Goal: Check status: Check status

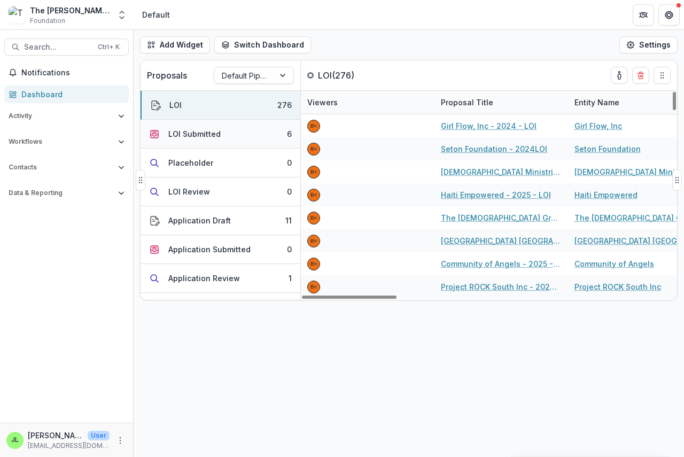
drag, startPoint x: 193, startPoint y: 132, endPoint x: 198, endPoint y: 142, distance: 11.7
click at [191, 132] on div "LOI Submitted" at bounding box center [194, 133] width 52 height 11
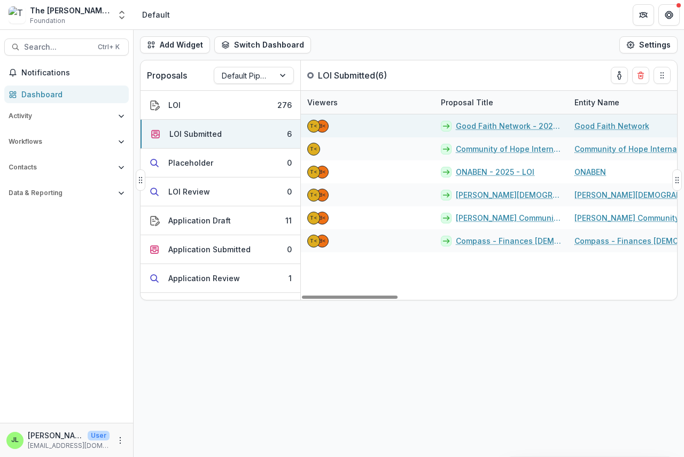
click at [475, 127] on link "Good Faith Network - 2025 - LOI" at bounding box center [509, 125] width 106 height 11
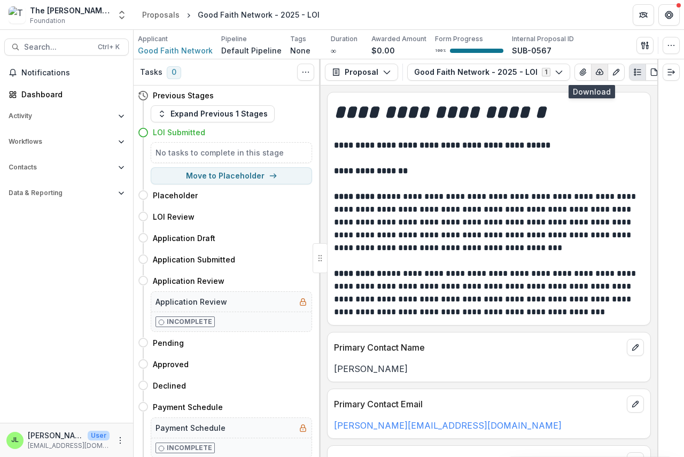
click at [596, 73] on icon "button" at bounding box center [600, 72] width 9 height 9
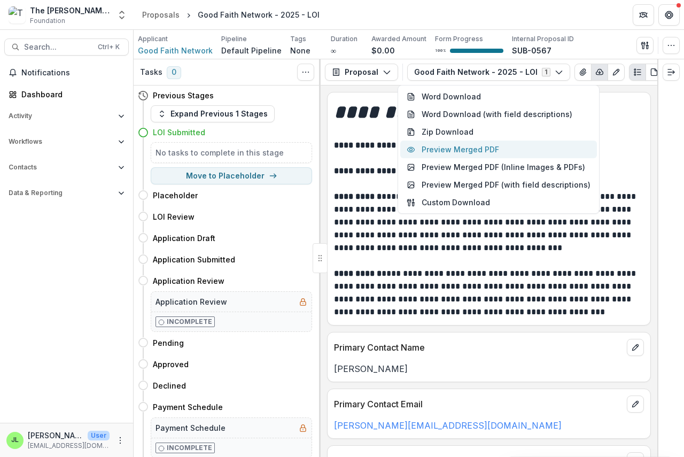
click at [450, 145] on button "Preview Merged PDF" at bounding box center [499, 150] width 197 height 18
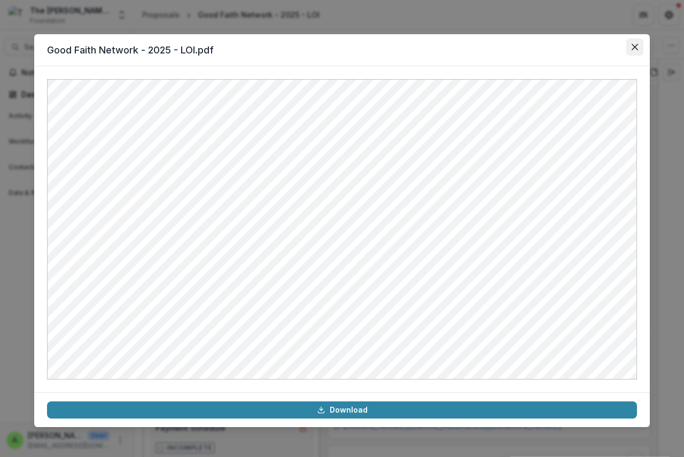
click at [635, 46] on icon "Close" at bounding box center [635, 47] width 6 height 6
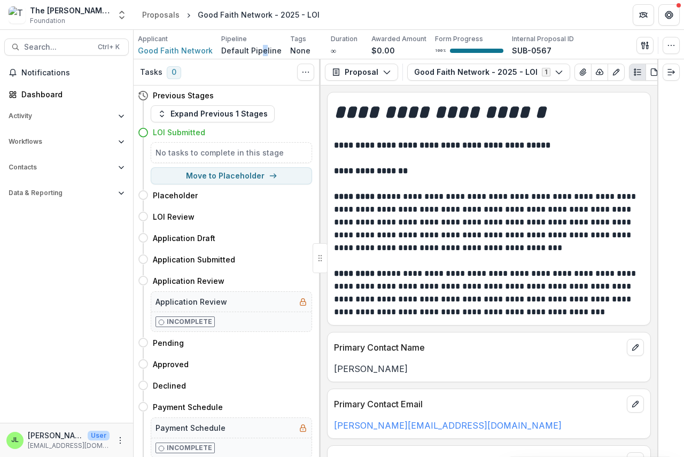
drag, startPoint x: 261, startPoint y: 48, endPoint x: 253, endPoint y: 54, distance: 9.9
click at [254, 54] on p "Default Pipeline" at bounding box center [251, 50] width 60 height 11
click at [252, 53] on p "Default Pipeline" at bounding box center [251, 50] width 60 height 11
click at [214, 52] on div "Applicant Good Faith Network Pipeline Default Pipeline Tags None All tags Durat…" at bounding box center [356, 45] width 436 height 22
click at [225, 51] on p "Default Pipeline" at bounding box center [251, 50] width 60 height 11
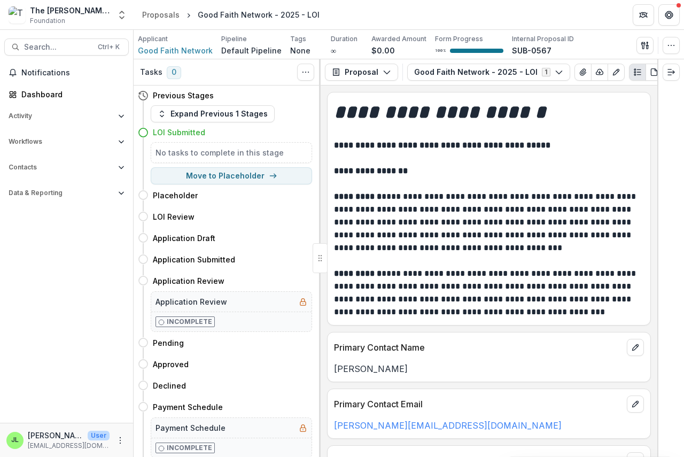
click at [259, 48] on p "Default Pipeline" at bounding box center [251, 50] width 60 height 11
click at [32, 91] on div "Dashboard" at bounding box center [70, 94] width 99 height 11
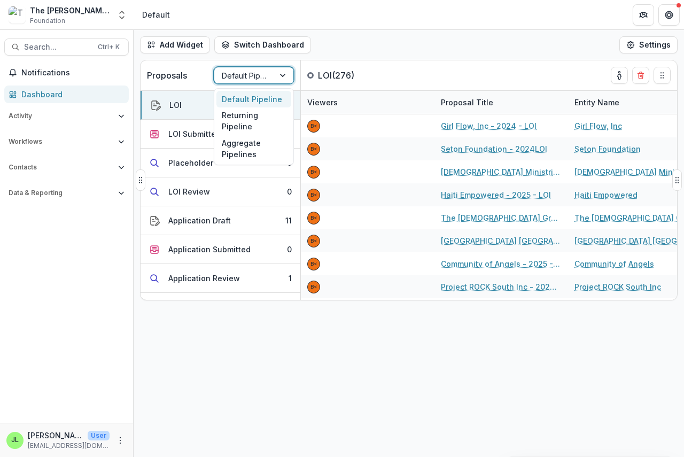
click at [247, 82] on div "Default Pipeline" at bounding box center [244, 76] width 60 height 16
click at [239, 125] on div "Returning Pipeline" at bounding box center [254, 121] width 75 height 28
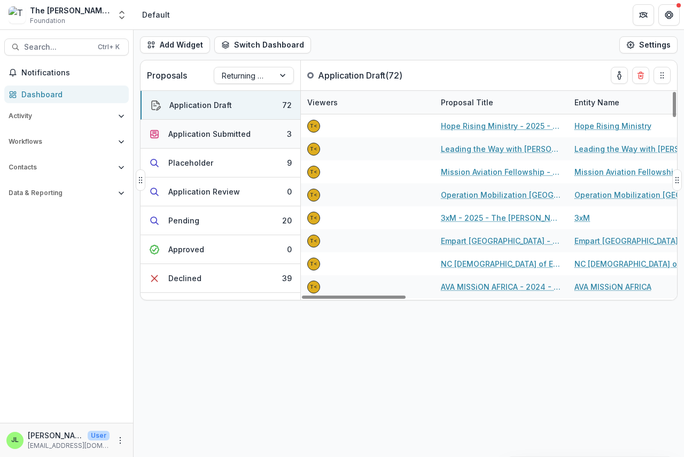
click at [188, 132] on div "Application Submitted" at bounding box center [209, 133] width 82 height 11
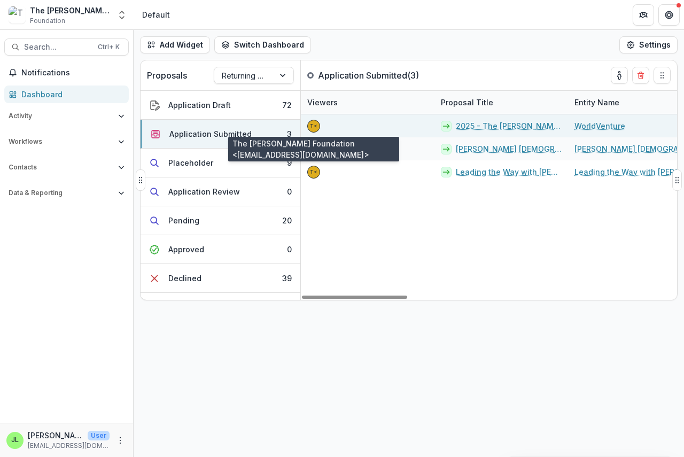
click at [316, 128] on div "T<" at bounding box center [313, 126] width 7 height 5
